Goal: Information Seeking & Learning: Learn about a topic

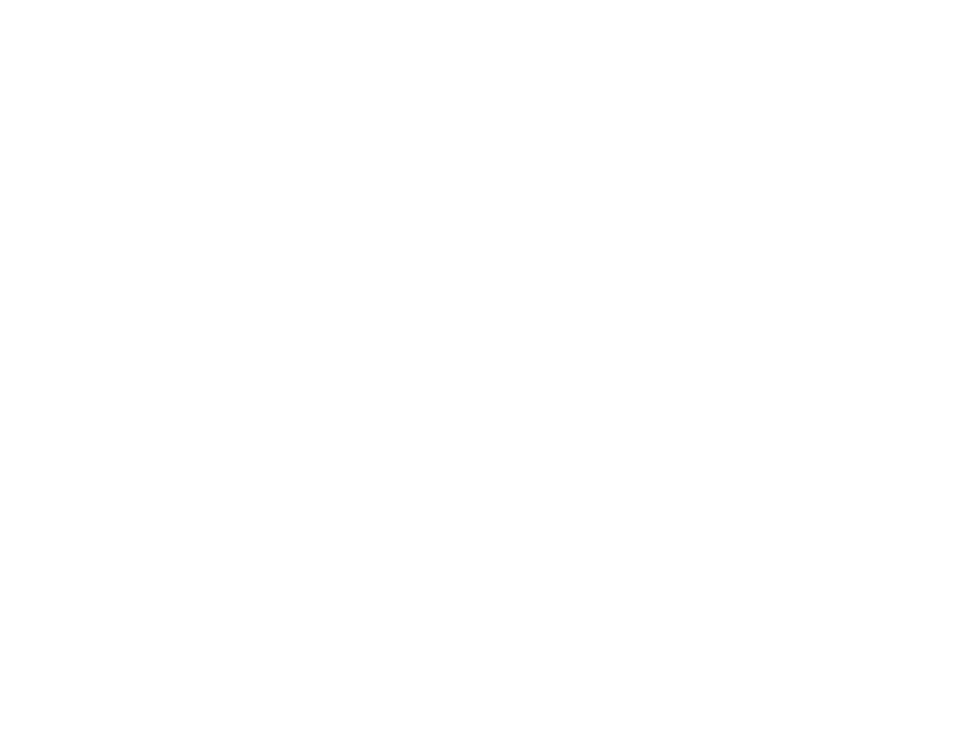
scroll to position [1727, 0]
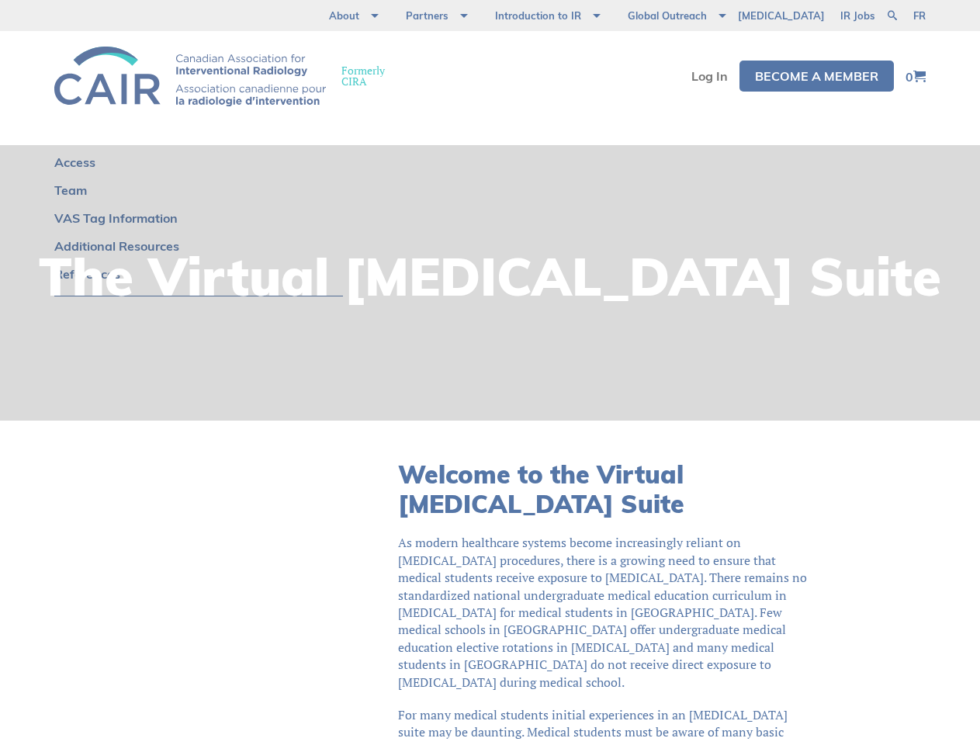
scroll to position [459, 0]
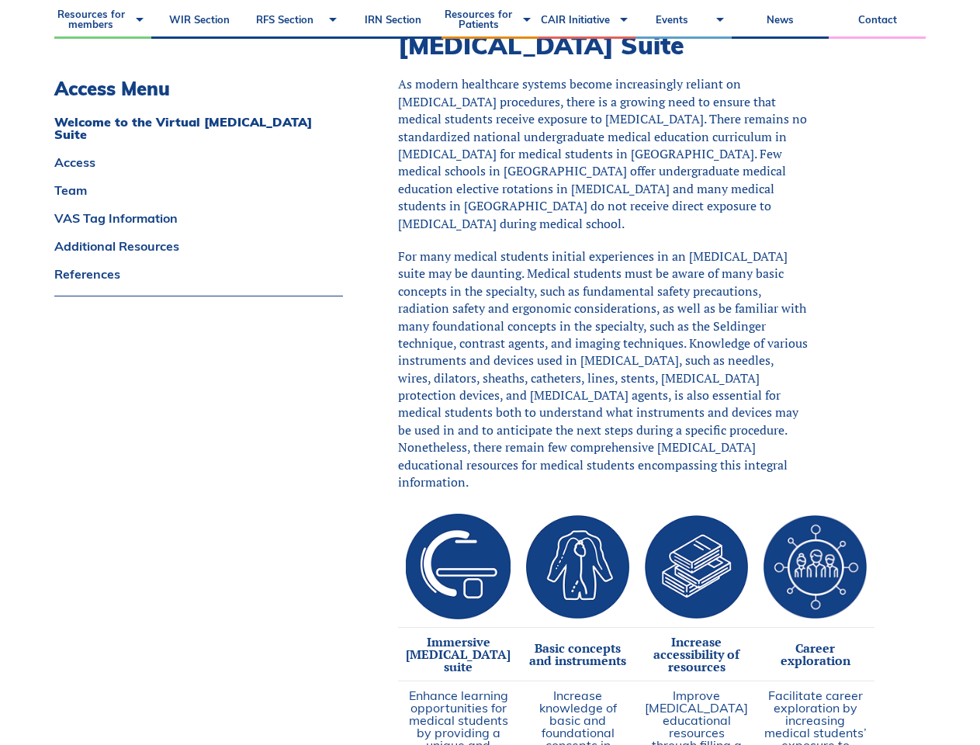
click at [490, 143] on span "As modern healthcare systems become increasingly reliant on [MEDICAL_DATA] proc…" at bounding box center [602, 153] width 409 height 156
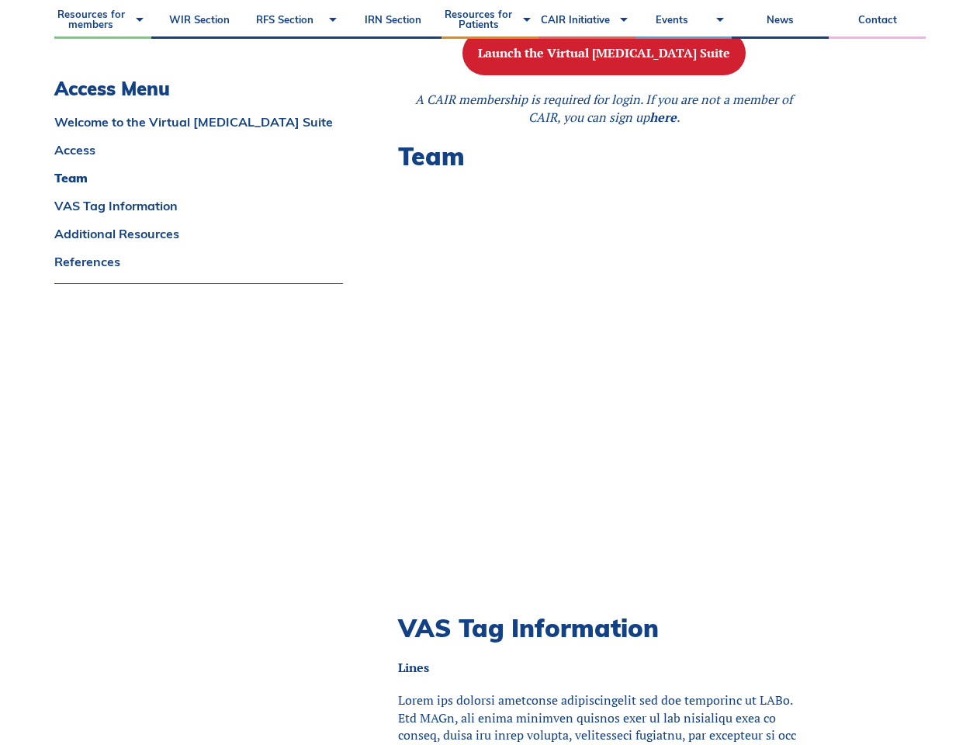
scroll to position [1571, 0]
